Goal: Complete application form

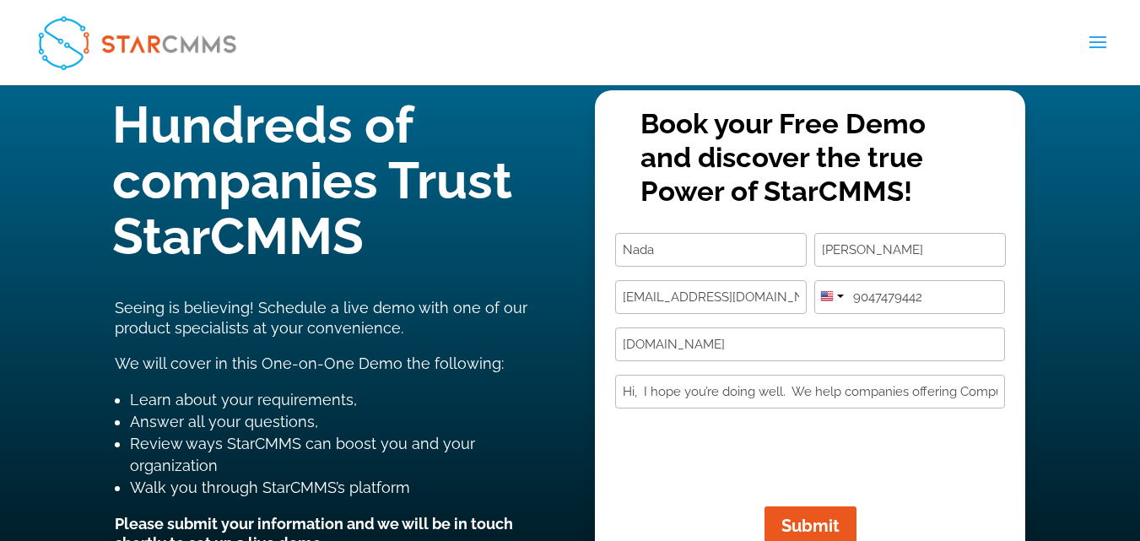
scroll to position [253, 0]
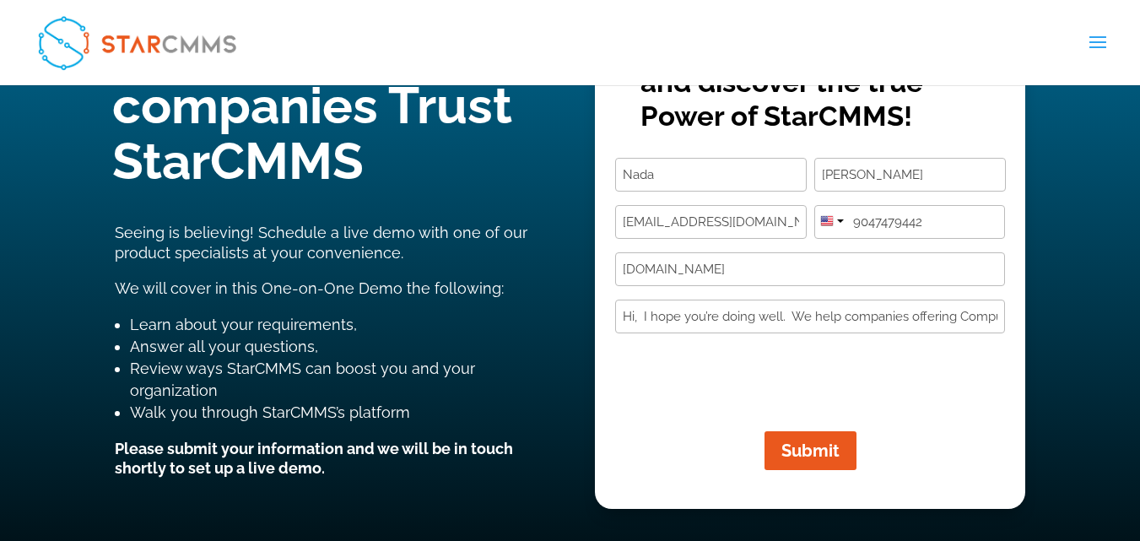
click at [833, 431] on button "Submit" at bounding box center [811, 450] width 92 height 39
